Goal: Information Seeking & Learning: Understand process/instructions

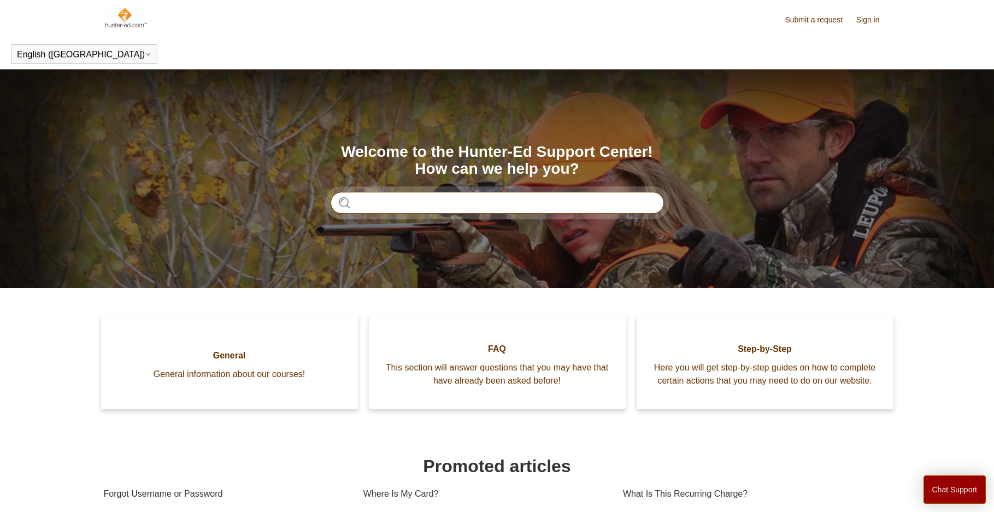
click at [375, 201] on input "Search" at bounding box center [497, 203] width 333 height 22
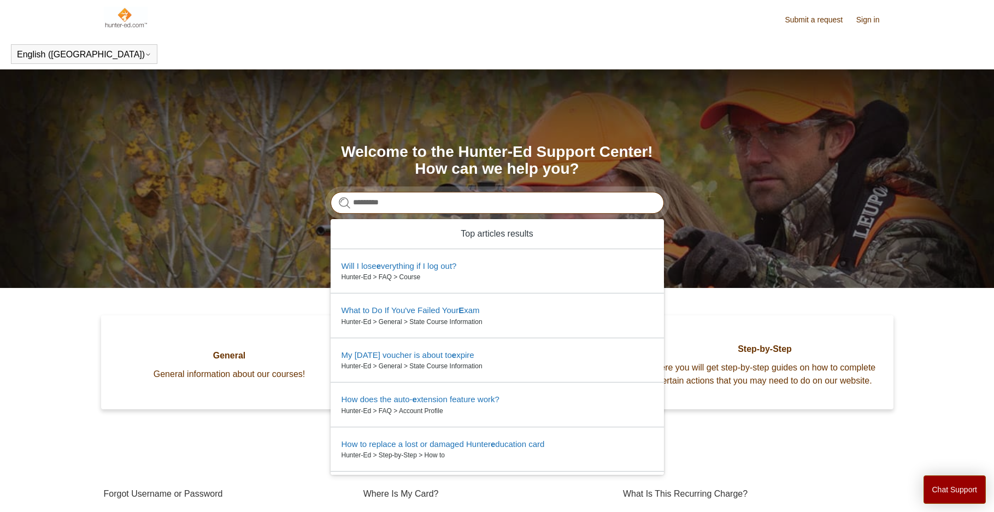
type input "*********"
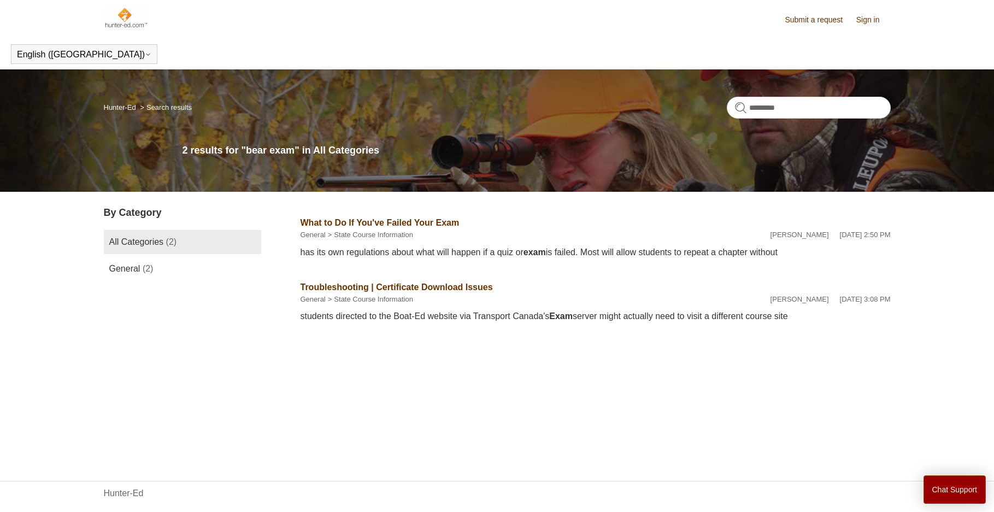
click at [328, 289] on link "Troubleshooting | Certificate Download Issues" at bounding box center [397, 287] width 192 height 9
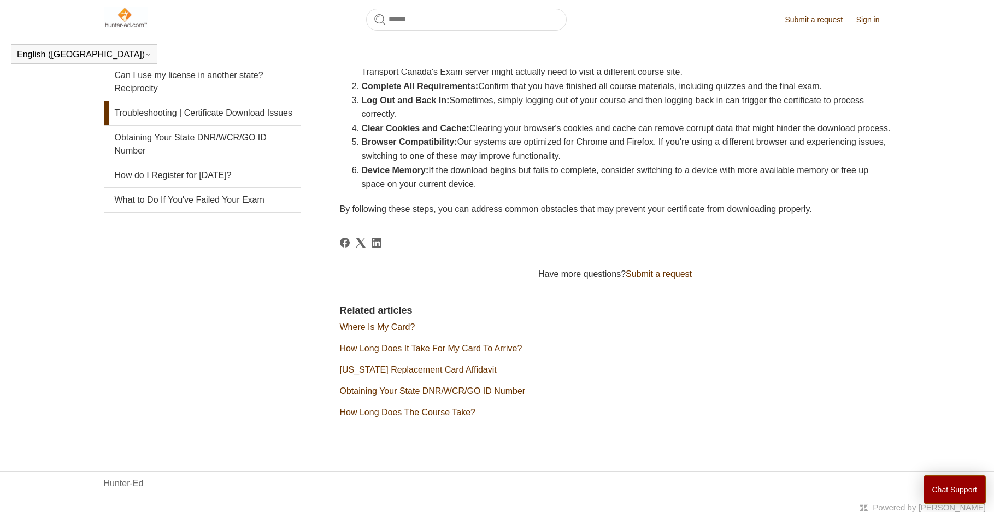
scroll to position [14, 0]
